Goal: Information Seeking & Learning: Learn about a topic

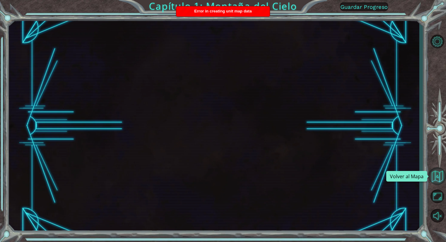
click at [436, 182] on button "Volver al Mapa" at bounding box center [437, 176] width 18 height 18
click at [436, 175] on button "Volver al Mapa" at bounding box center [437, 176] width 18 height 18
click at [224, 11] on span "Error in creating unit map data" at bounding box center [222, 11] width 57 height 5
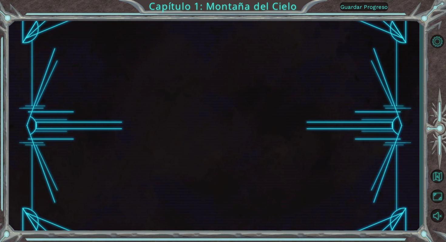
click at [351, 16] on div "Capítulo 1: Montaña del Cielo Guardar Progreso" at bounding box center [223, 121] width 446 height 242
click at [355, 7] on span "Guardar Progreso" at bounding box center [364, 7] width 48 height 6
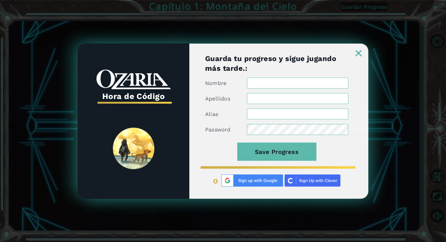
click at [362, 50] on link at bounding box center [358, 49] width 19 height 5
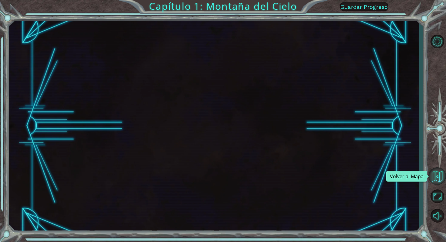
click at [434, 173] on button "Volver al Mapa" at bounding box center [437, 176] width 18 height 18
